Goal: Check status: Check status

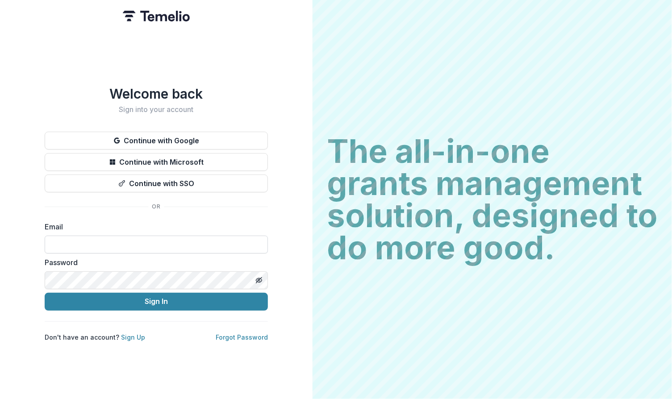
click at [130, 241] on input at bounding box center [156, 245] width 223 height 18
type input "**********"
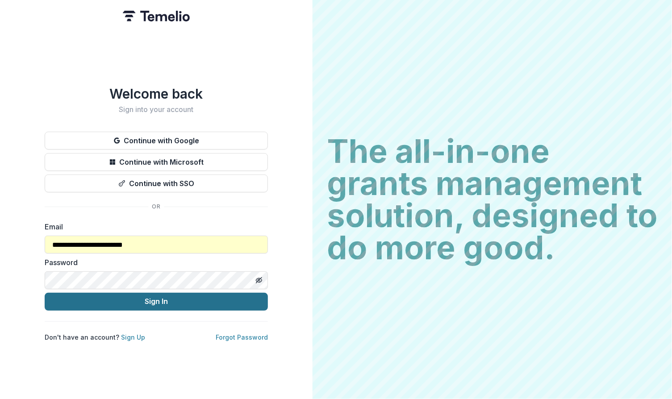
click at [147, 297] on button "Sign In" at bounding box center [156, 302] width 223 height 18
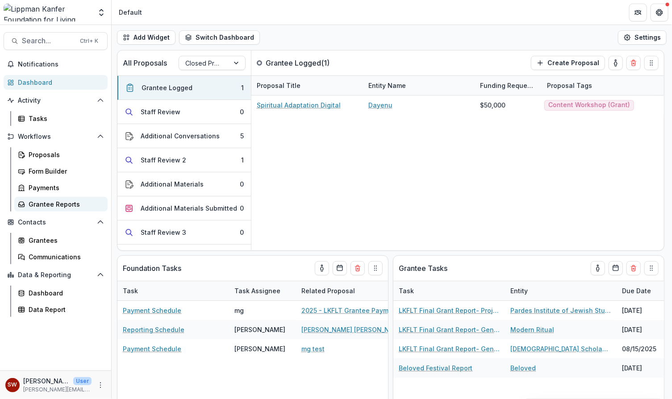
click at [50, 203] on div "Grantee Reports" at bounding box center [65, 204] width 72 height 9
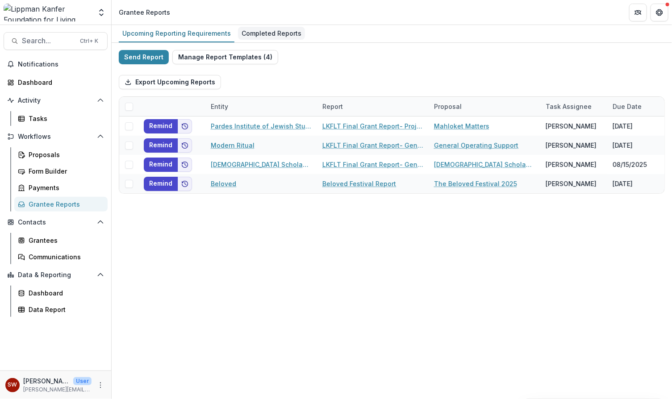
click at [261, 32] on div "Completed Reports" at bounding box center [271, 33] width 67 height 13
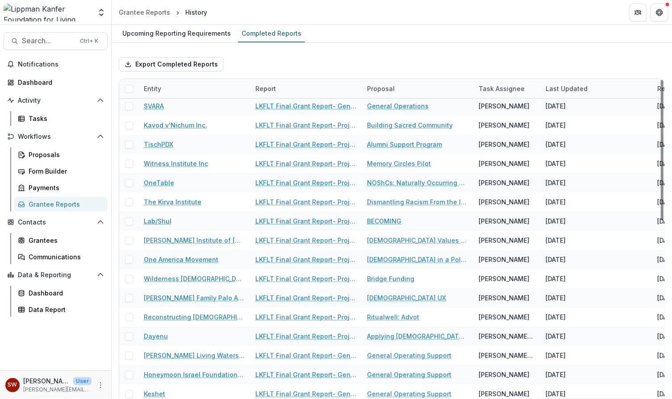
scroll to position [147, 0]
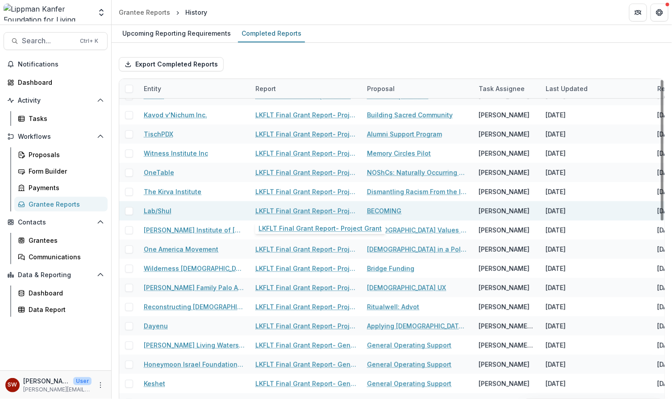
click at [314, 207] on link "LKFLT Final Grant Report- Project Grant" at bounding box center [305, 210] width 101 height 9
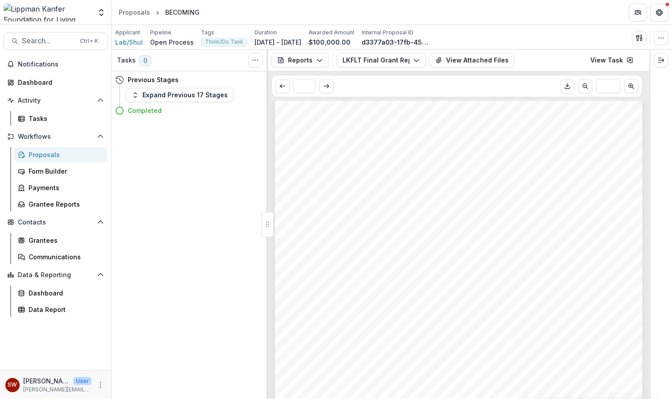
scroll to position [1799, 0]
click at [447, 59] on button "View Attached Files" at bounding box center [472, 60] width 85 height 14
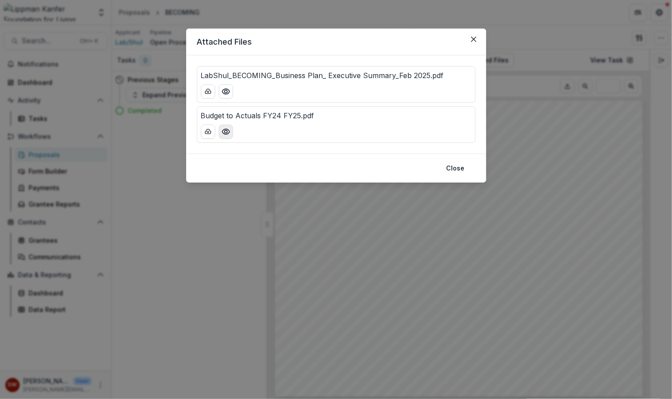
click at [232, 134] on button "Preview Budget to Actuals FY24 FY25.pdf" at bounding box center [226, 132] width 14 height 14
